Goal: Task Accomplishment & Management: Use online tool/utility

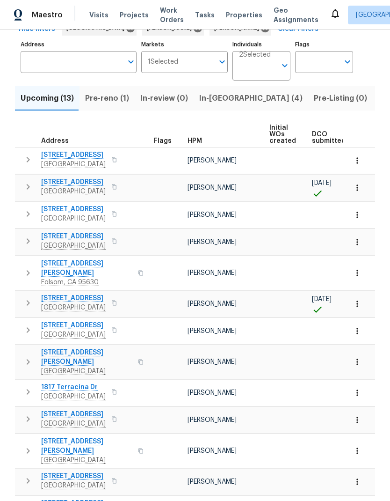
click at [120, 219] on button "button" at bounding box center [114, 213] width 11 height 13
click at [117, 214] on icon "button" at bounding box center [114, 214] width 6 height 6
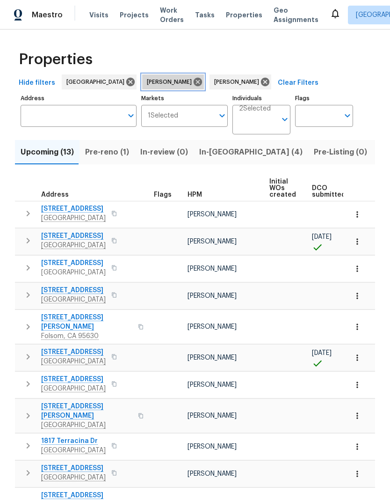
click at [194, 82] on icon at bounding box center [198, 82] width 8 height 8
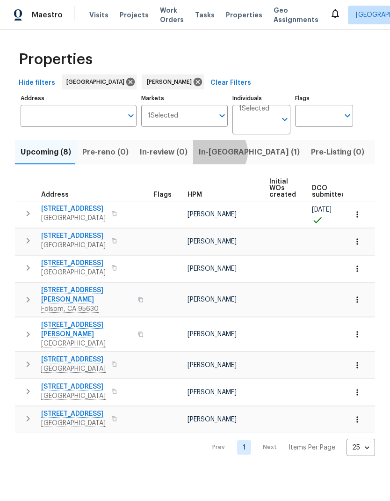
click at [213, 153] on span "In-reno (1)" at bounding box center [249, 152] width 101 height 13
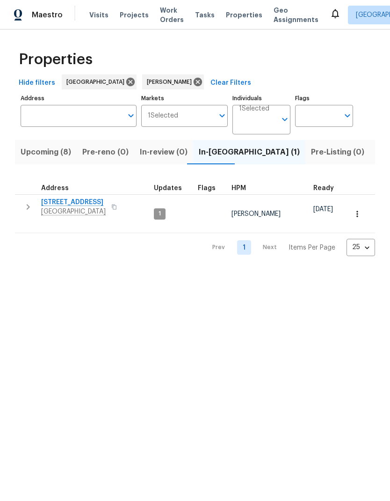
click at [376, 155] on span "Listed (9)" at bounding box center [394, 152] width 36 height 13
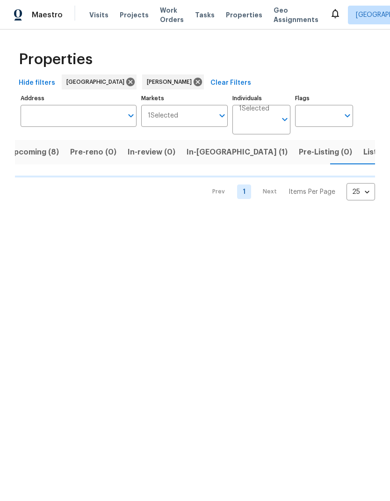
scroll to position [0, 14]
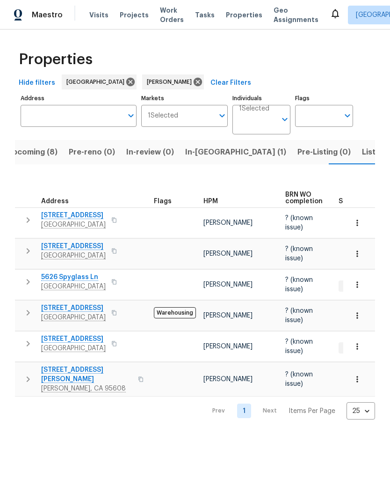
click at [120, 337] on button "button" at bounding box center [114, 343] width 11 height 13
click at [117, 341] on icon "button" at bounding box center [114, 344] width 6 height 6
click at [362, 154] on span "Listed (9)" at bounding box center [380, 152] width 36 height 13
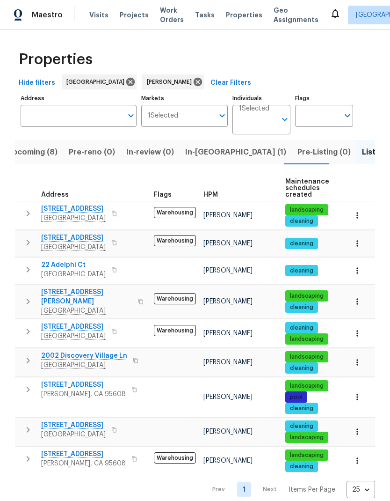
click at [38, 148] on span "Upcoming (8)" at bounding box center [32, 152] width 51 height 13
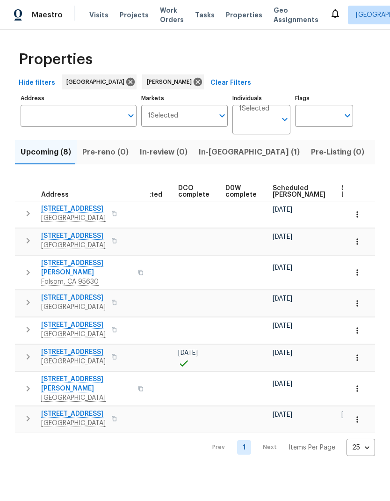
scroll to position [0, 199]
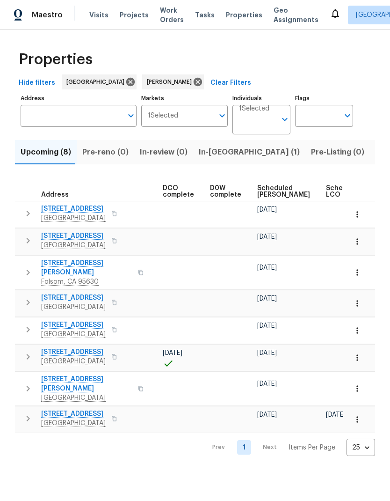
click at [263, 194] on span "Scheduled COE" at bounding box center [284, 191] width 53 height 13
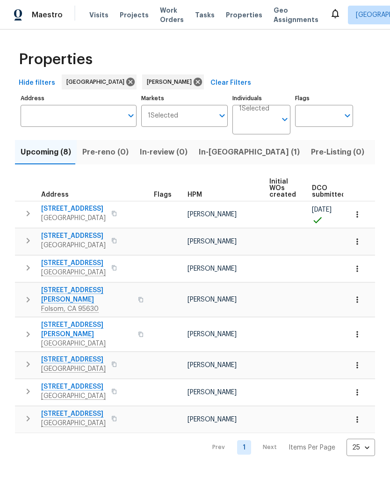
click at [84, 214] on span "Rancho Murieta, CA 95683" at bounding box center [73, 218] width 65 height 9
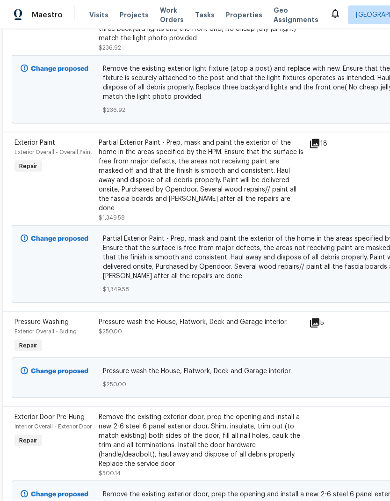
scroll to position [697, 0]
click at [233, 169] on div "Partial Exterior Paint - Prep, mask and paint the exterior of the home in the a…" at bounding box center [201, 175] width 205 height 75
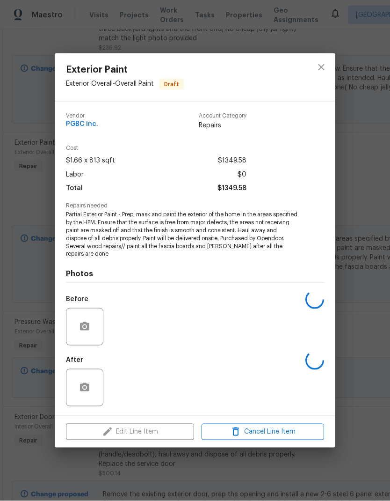
scroll to position [8, 0]
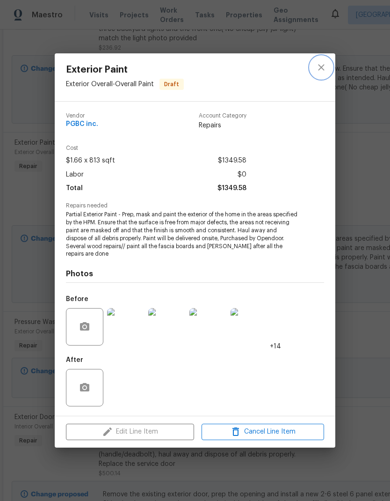
click at [331, 69] on button "close" at bounding box center [321, 67] width 22 height 22
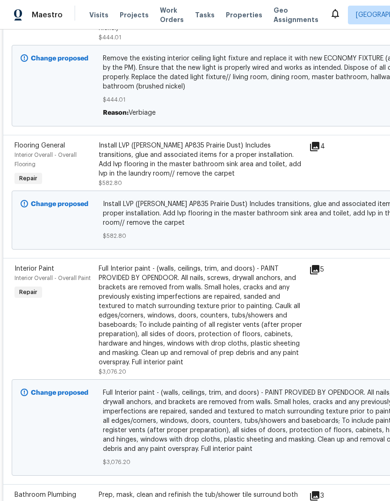
scroll to position [1835, 0]
click at [210, 289] on div "Full Interior paint - (walls, ceilings, trim, and doors) - PAINT PROVIDED BY OP…" at bounding box center [201, 315] width 205 height 103
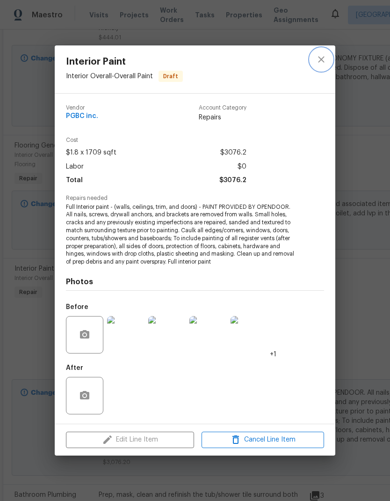
click at [322, 57] on icon "close" at bounding box center [321, 59] width 11 height 11
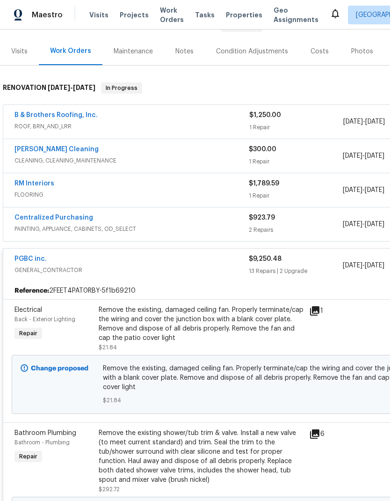
scroll to position [105, 0]
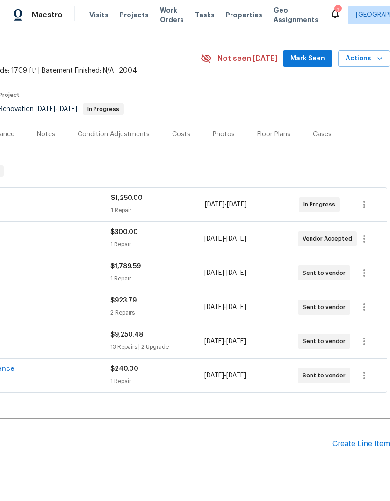
scroll to position [22, 139]
click at [366, 341] on icon "button" at bounding box center [364, 341] width 11 height 11
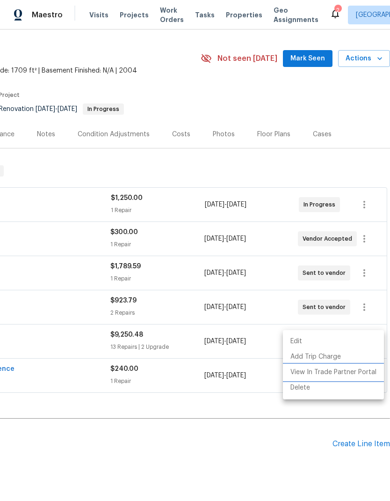
click at [361, 373] on li "View In Trade Partner Portal" at bounding box center [333, 372] width 101 height 15
click at [294, 430] on div at bounding box center [195, 250] width 390 height 501
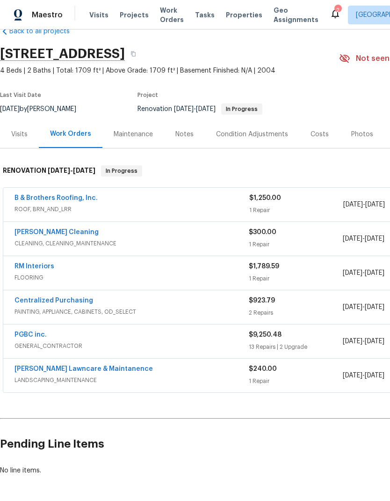
scroll to position [22, 0]
click at [44, 331] on link "PGBC inc." at bounding box center [31, 334] width 32 height 7
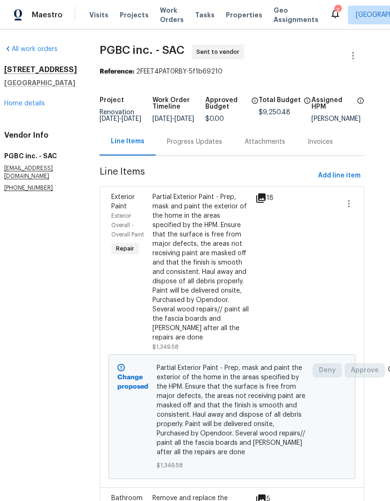
scroll to position [0, 11]
click at [25, 100] on link "Home details" at bounding box center [24, 103] width 41 height 7
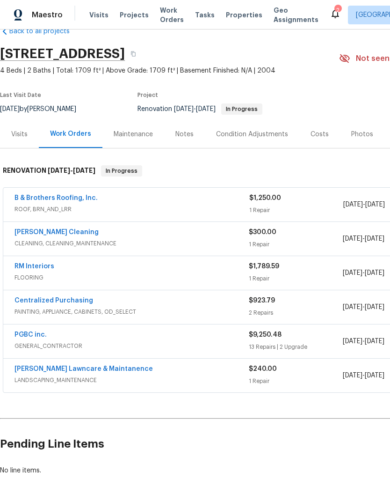
scroll to position [22, 0]
click at [39, 205] on span "ROOF, BRN_AND_LRR" at bounding box center [132, 209] width 235 height 9
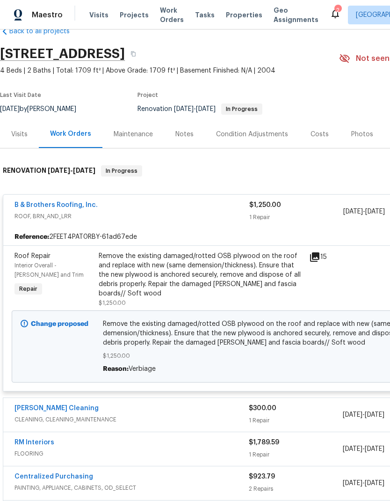
click at [276, 251] on div "Remove the existing damaged/rotted OSB plywood on the roof and replace with new…" at bounding box center [201, 274] width 205 height 47
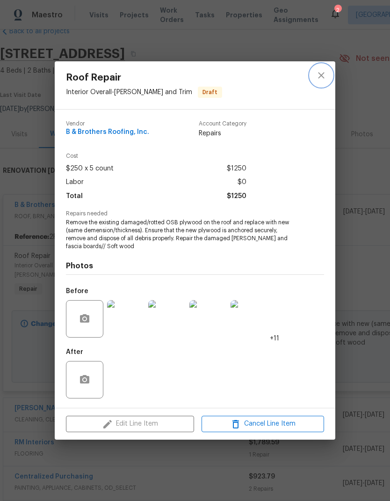
click at [317, 81] on button "close" at bounding box center [321, 75] width 22 height 22
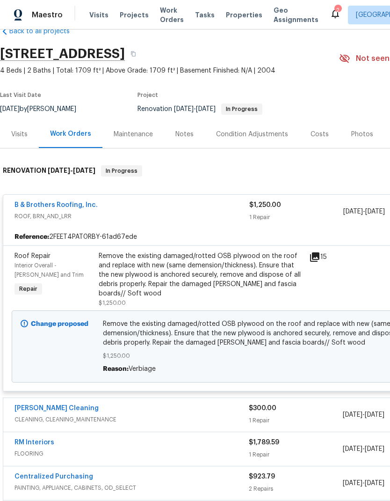
click at [85, 202] on link "B & Brothers Roofing, Inc." at bounding box center [56, 205] width 83 height 7
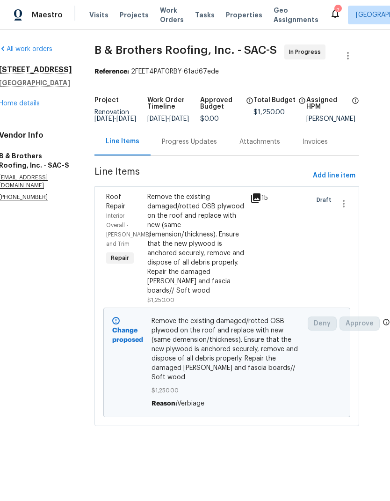
scroll to position [0, 18]
click at [381, 337] on div "All work orders 9616 Apple Mill Dr Elk Grove, CA 95624 Home details Vendor Info…" at bounding box center [195, 240] width 390 height 423
click at [381, 340] on div "All work orders 9616 Apple Mill Dr Elk Grove, CA 95624 Home details Vendor Info…" at bounding box center [195, 240] width 390 height 423
click at [372, 366] on div "All work orders 9616 Apple Mill Dr Elk Grove, CA 95624 Home details Vendor Info…" at bounding box center [179, 240] width 390 height 423
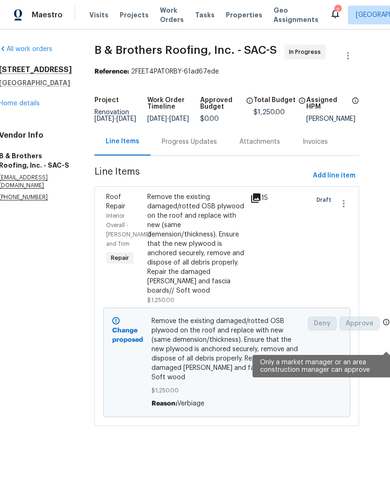
click at [383, 326] on icon at bounding box center [386, 321] width 7 height 7
click at [385, 326] on icon at bounding box center [386, 321] width 7 height 7
click at [386, 325] on icon at bounding box center [387, 322] width 6 height 6
click at [385, 325] on icon at bounding box center [387, 322] width 6 height 6
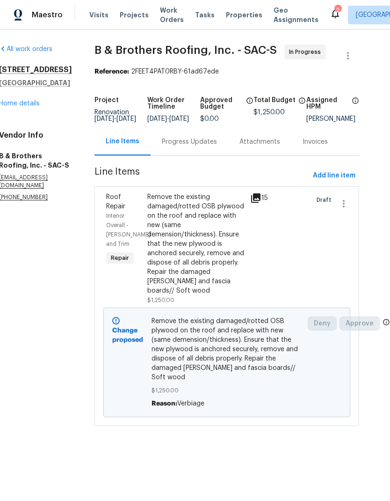
click at [381, 343] on div "All work orders 9616 Apple Mill Dr Elk Grove, CA 95624 Home details Vendor Info…" at bounding box center [195, 240] width 390 height 423
click at [28, 100] on link "Home details" at bounding box center [19, 103] width 41 height 7
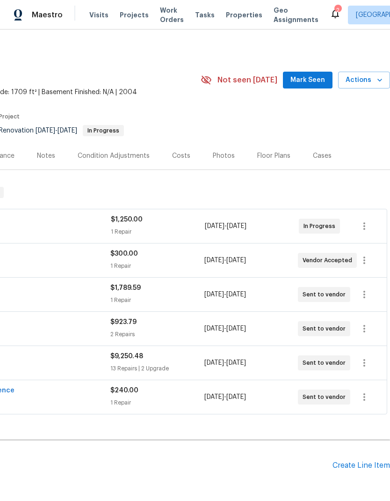
scroll to position [0, 139]
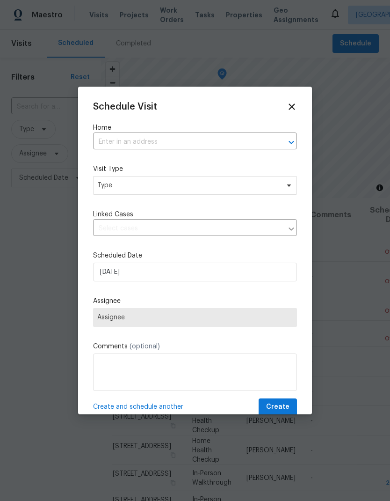
scroll to position [661, 0]
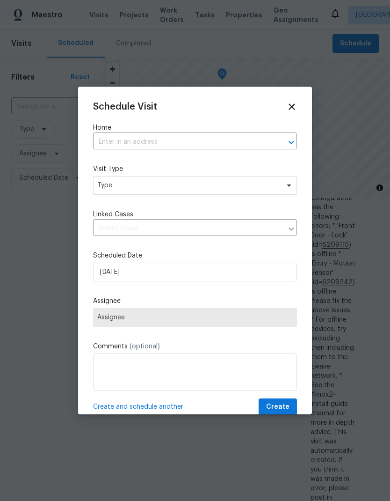
click at [152, 141] on input "text" at bounding box center [182, 142] width 178 height 15
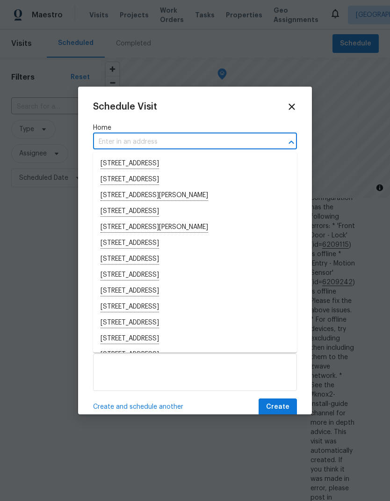
click at [137, 138] on input "text" at bounding box center [182, 142] width 178 height 15
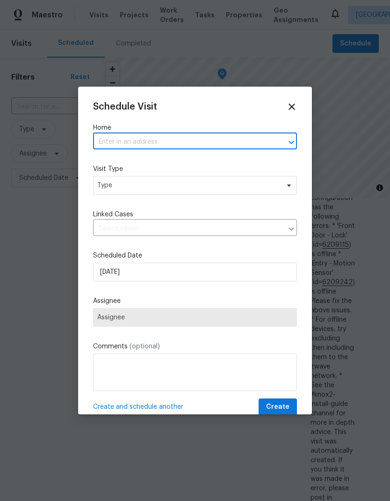
paste input "[STREET_ADDRESS]"
type input "[STREET_ADDRESS]"
click at [202, 158] on li "[STREET_ADDRESS]" at bounding box center [195, 164] width 204 height 16
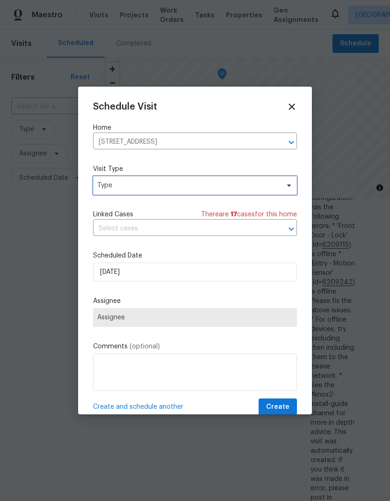
click at [186, 184] on span "Type" at bounding box center [188, 185] width 182 height 9
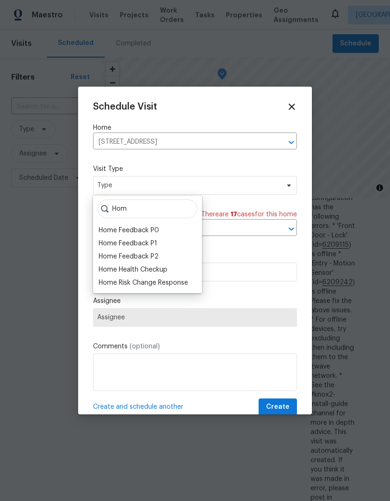
type input "Hom"
click at [162, 266] on div "Home Health Checkup" at bounding box center [133, 269] width 69 height 9
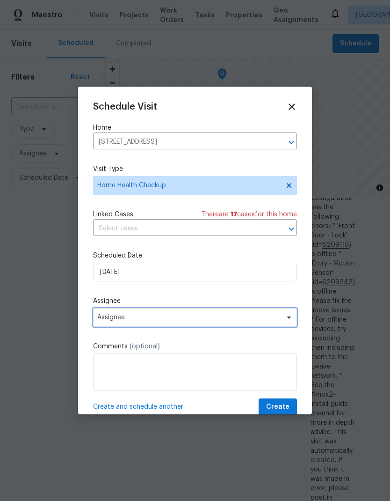
click at [198, 320] on span "Assignee" at bounding box center [189, 317] width 184 height 7
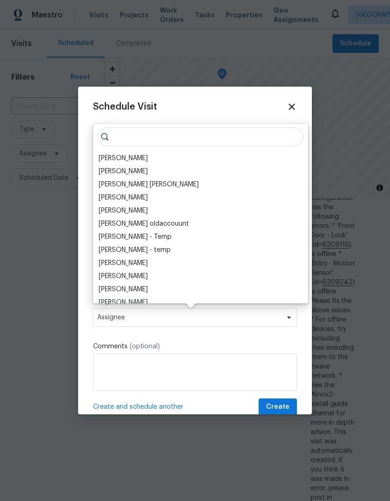
click at [129, 157] on div "[PERSON_NAME]" at bounding box center [123, 158] width 49 height 9
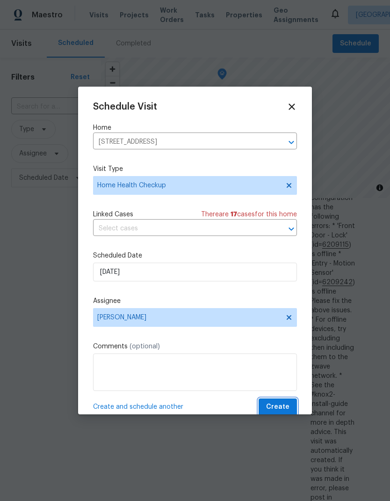
click at [279, 404] on span "Create" at bounding box center [277, 407] width 23 height 12
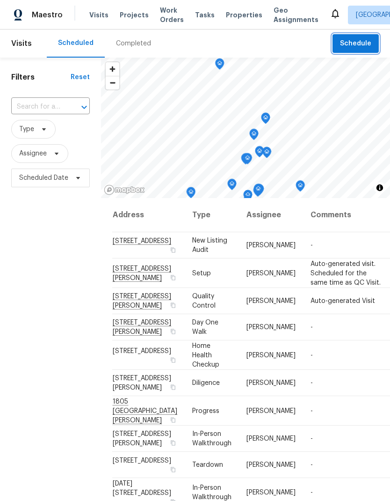
scroll to position [0, 0]
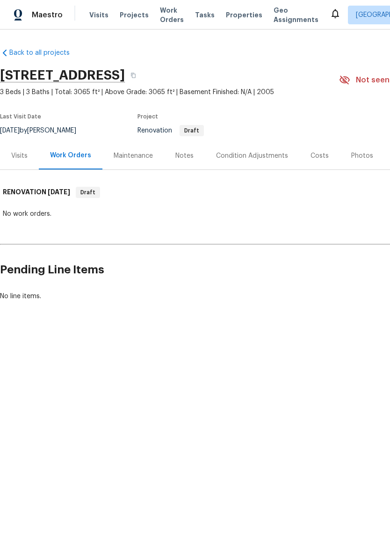
click at [315, 158] on div "Costs" at bounding box center [320, 155] width 18 height 9
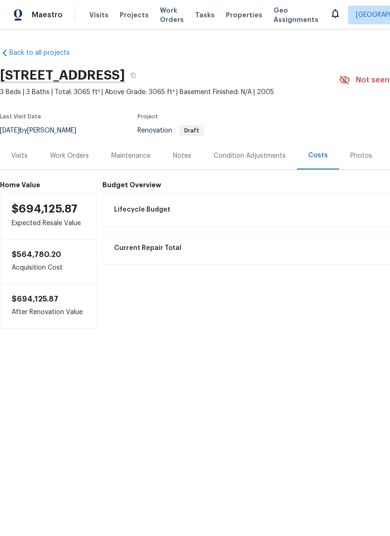
click at [74, 147] on div "Work Orders" at bounding box center [69, 156] width 61 height 28
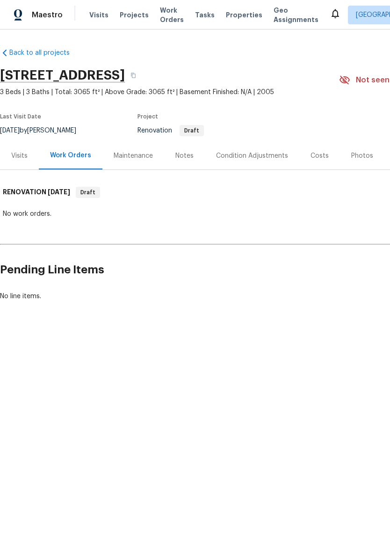
click at [256, 159] on div "Condition Adjustments" at bounding box center [252, 155] width 72 height 9
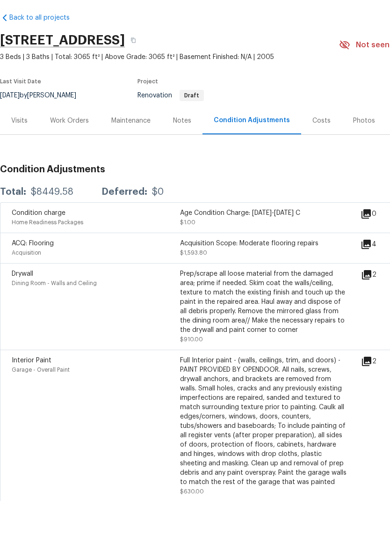
click at [80, 151] on div "Work Orders" at bounding box center [69, 155] width 39 height 9
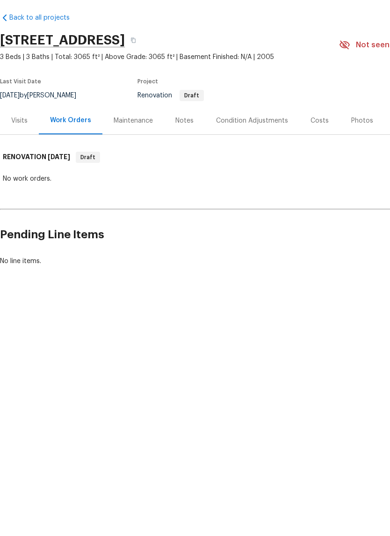
click at [22, 151] on div "Visits" at bounding box center [19, 155] width 16 height 9
